Goal: Communication & Community: Share content

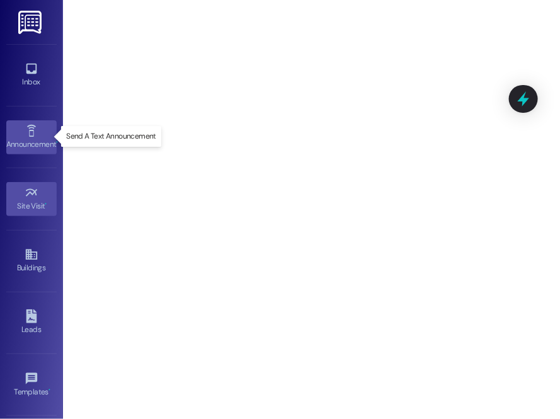
click at [30, 138] on div "Announcement •" at bounding box center [31, 144] width 63 height 13
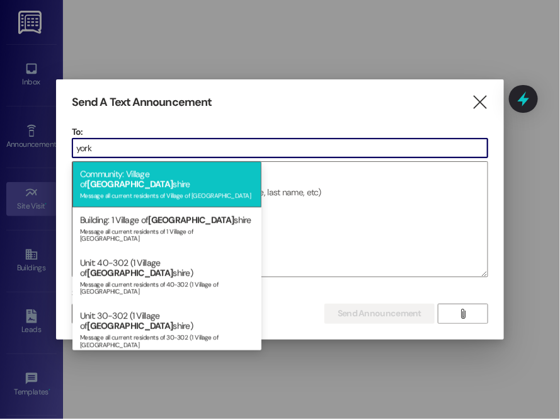
type input "york"
click at [115, 171] on div "Community: [GEOGRAPHIC_DATA] Message all current residents of [GEOGRAPHIC_DATA]" at bounding box center [166, 184] width 189 height 46
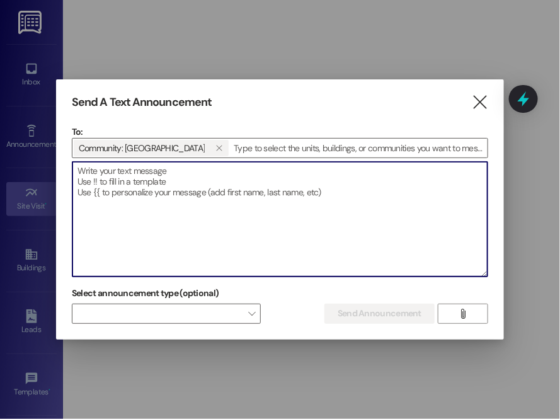
click at [115, 177] on textarea at bounding box center [279, 219] width 415 height 115
paste textarea "Hi Yorkshire members, we have plenty of goods left from food distribution. We w…"
type textarea "Hi Yorkshire members, we have plenty of goods left from food distribution. We w…"
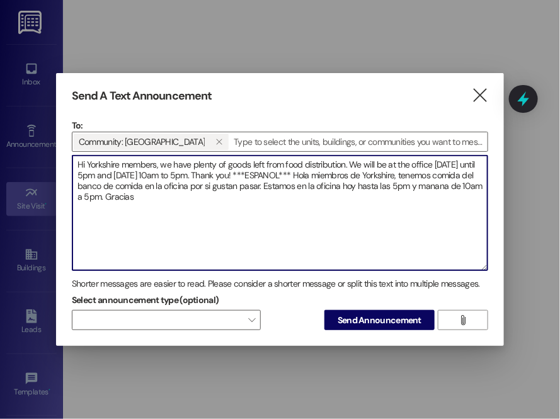
drag, startPoint x: 77, startPoint y: 163, endPoint x: 173, endPoint y: 191, distance: 99.7
click at [171, 196] on textarea "Hi Yorkshire members, we have plenty of goods left from food distribution. We w…" at bounding box center [279, 213] width 415 height 115
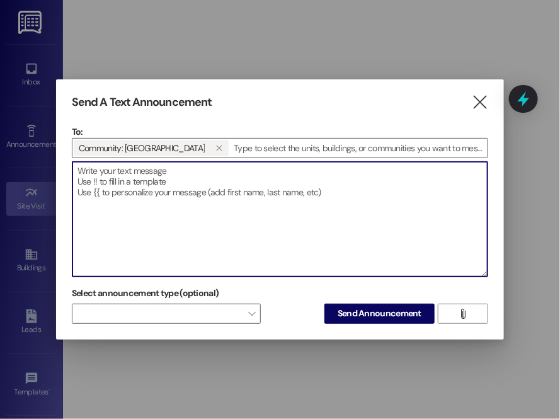
click at [161, 188] on textarea at bounding box center [279, 219] width 415 height 115
paste textarea "Good morning Creekside members, we received the Food Bank of the Rockies order …"
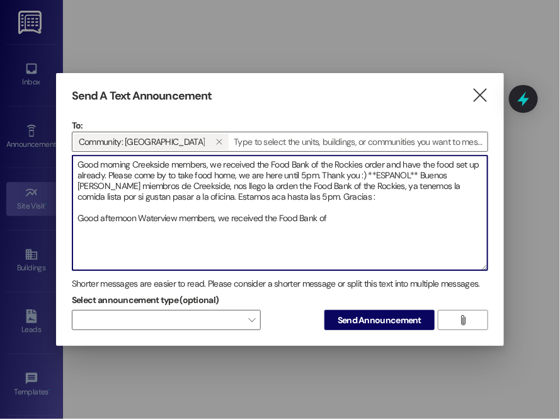
drag, startPoint x: 338, startPoint y: 215, endPoint x: 74, endPoint y: 274, distance: 269.9
click at [60, 241] on div "Send A Text Announcement  To: Community: Village of Yorkshire   Drop image f…" at bounding box center [280, 209] width 448 height 273
drag, startPoint x: 167, startPoint y: 164, endPoint x: 132, endPoint y: 168, distance: 34.8
click at [132, 168] on textarea "Good morning Creekside members, we received the Food Bank of the Rockies order …" at bounding box center [279, 213] width 415 height 115
click at [303, 173] on textarea "Good morning Yorkshire members, we received the Food Bank of the Rockies order …" at bounding box center [279, 213] width 415 height 115
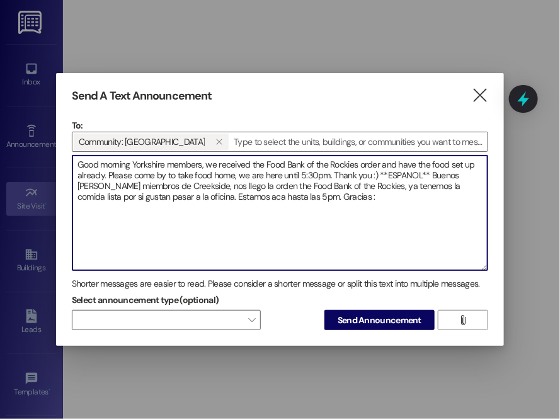
click at [328, 178] on textarea "Good morning Yorkshire members, we received the Food Bank of the Rockies order …" at bounding box center [279, 213] width 415 height 115
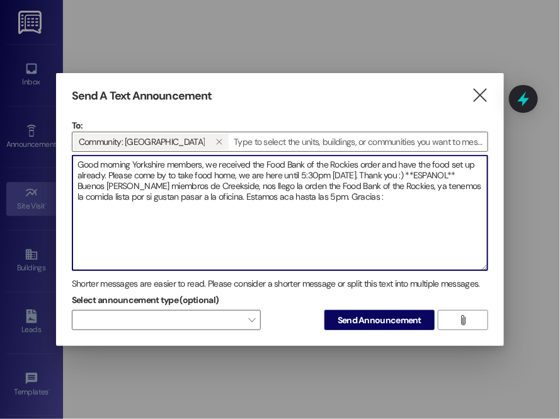
drag, startPoint x: 180, startPoint y: 185, endPoint x: 145, endPoint y: 183, distance: 34.7
click at [145, 183] on textarea "Good morning Yorkshire members, we received the Food Bank of the Rockies order …" at bounding box center [279, 213] width 415 height 115
drag, startPoint x: 257, startPoint y: 185, endPoint x: 265, endPoint y: 181, distance: 9.0
click at [258, 184] on textarea "Good morning Yorkshire members, we received the Food Bank of the Rockies order …" at bounding box center [279, 213] width 415 height 115
drag, startPoint x: 168, startPoint y: 195, endPoint x: 450, endPoint y: 210, distance: 282.6
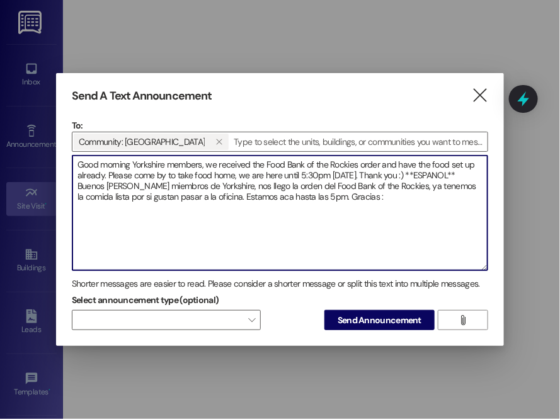
click at [180, 193] on textarea "Good morning Yorkshire members, we received the Food Bank of the Rockies order …" at bounding box center [279, 213] width 415 height 115
click at [335, 197] on textarea "Good morning Yorkshire members, we received the Food Bank of the Rockies order …" at bounding box center [279, 213] width 415 height 115
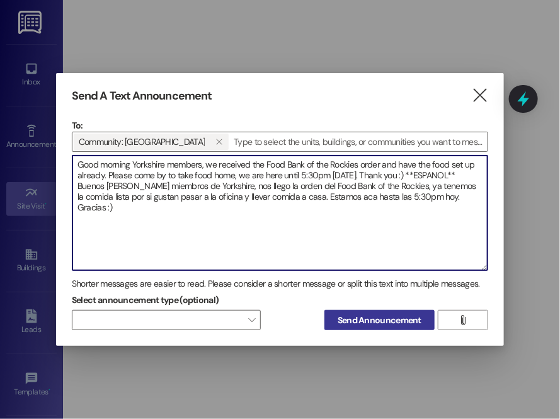
type textarea "Good morning Yorkshire members, we received the Food Bank of the Rockies order …"
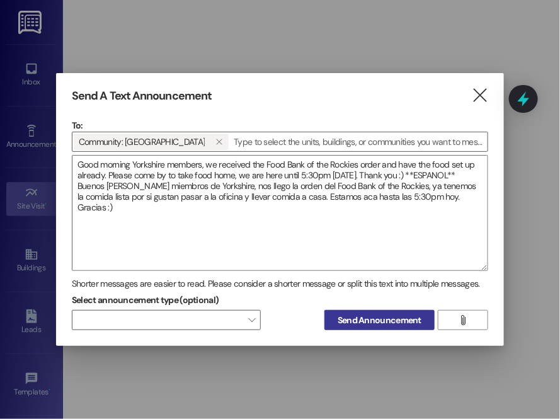
click at [388, 317] on span "Send Announcement" at bounding box center [380, 320] width 84 height 13
